Goal: Task Accomplishment & Management: Use online tool/utility

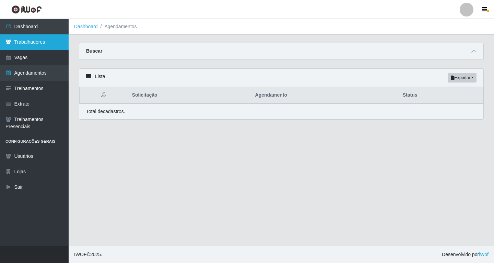
click at [24, 44] on link "Trabalhadores" at bounding box center [34, 41] width 69 height 15
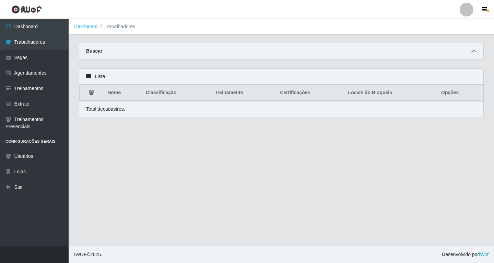
click at [478, 52] on span at bounding box center [474, 51] width 8 height 8
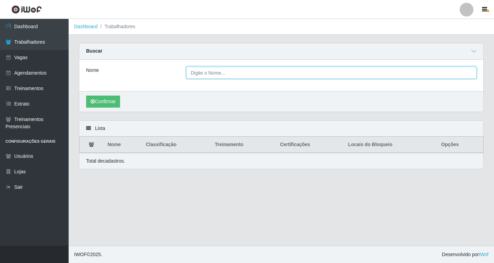
click at [192, 75] on input "Nome" at bounding box center [331, 73] width 291 height 12
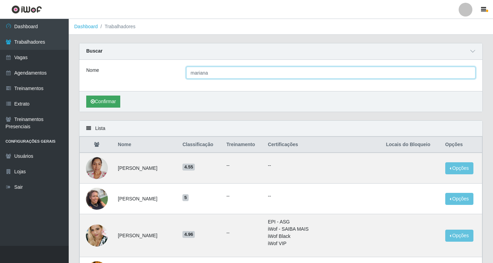
type input "mariana"
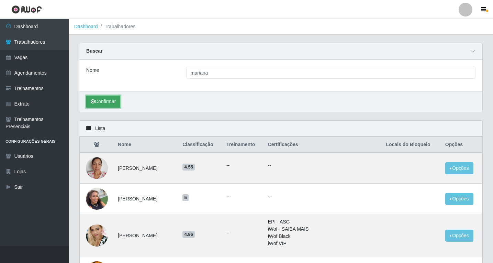
click at [110, 100] on button "Confirmar" at bounding box center [103, 101] width 34 height 12
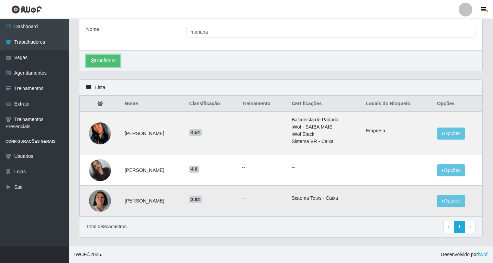
scroll to position [41, 0]
click at [99, 133] on img at bounding box center [100, 134] width 22 height 48
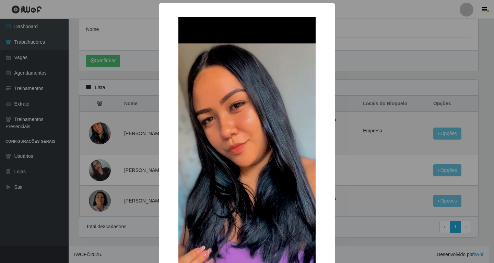
click at [148, 56] on div "× OK Cancel" at bounding box center [247, 131] width 494 height 263
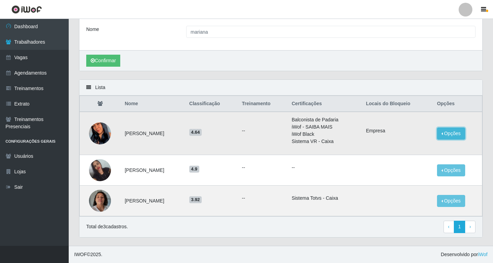
click at [461, 134] on button "Opções" at bounding box center [451, 133] width 28 height 12
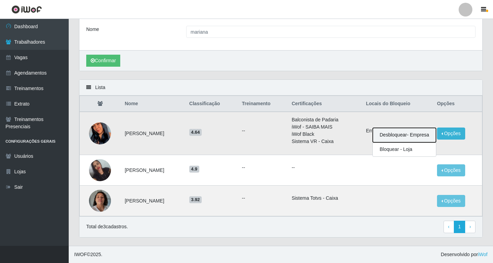
click at [407, 135] on button "Desbloquear - Empresa" at bounding box center [404, 135] width 63 height 14
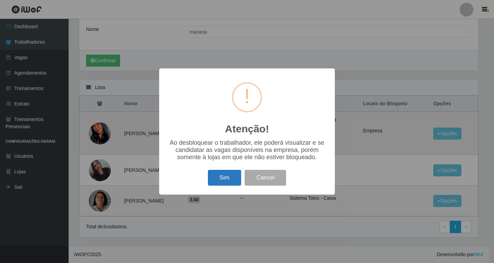
click at [227, 180] on button "Sim" at bounding box center [224, 178] width 33 height 16
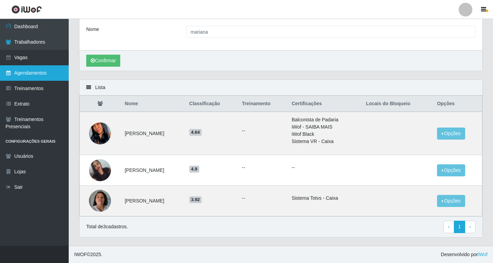
click at [29, 75] on link "Agendamentos" at bounding box center [34, 72] width 69 height 15
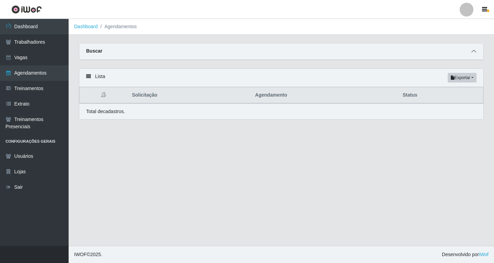
click at [476, 52] on icon at bounding box center [474, 51] width 5 height 5
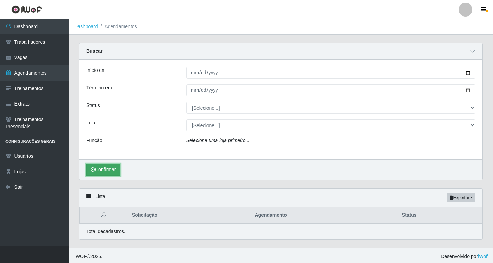
click at [108, 170] on button "Confirmar" at bounding box center [103, 169] width 34 height 12
click at [471, 54] on icon at bounding box center [472, 51] width 5 height 5
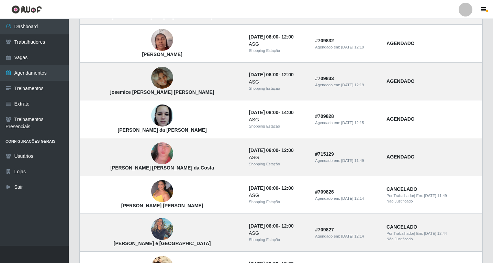
scroll to position [42, 0]
